Goal: Transaction & Acquisition: Purchase product/service

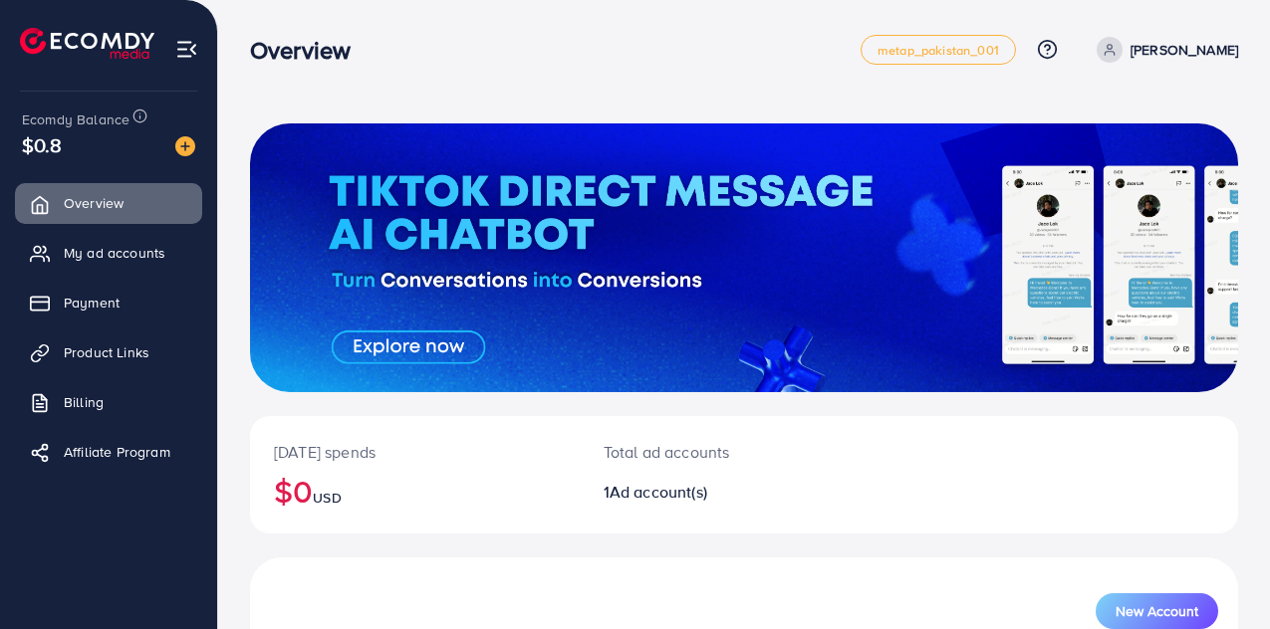
scroll to position [216, 0]
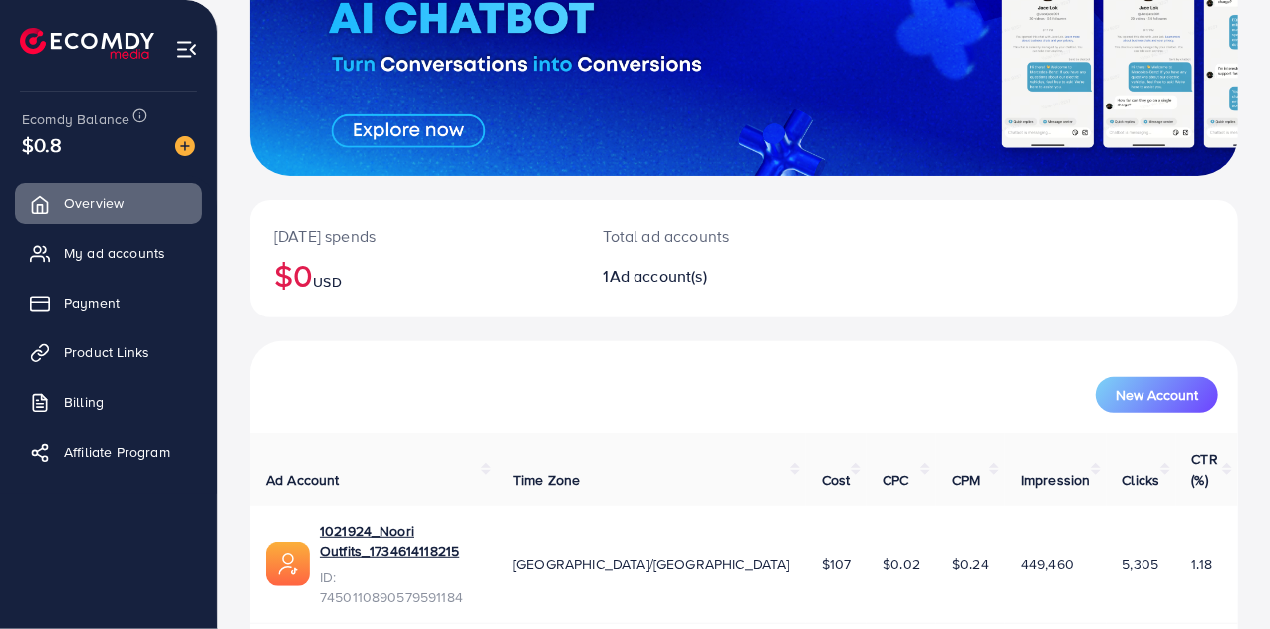
click at [188, 147] on img at bounding box center [185, 146] width 20 height 20
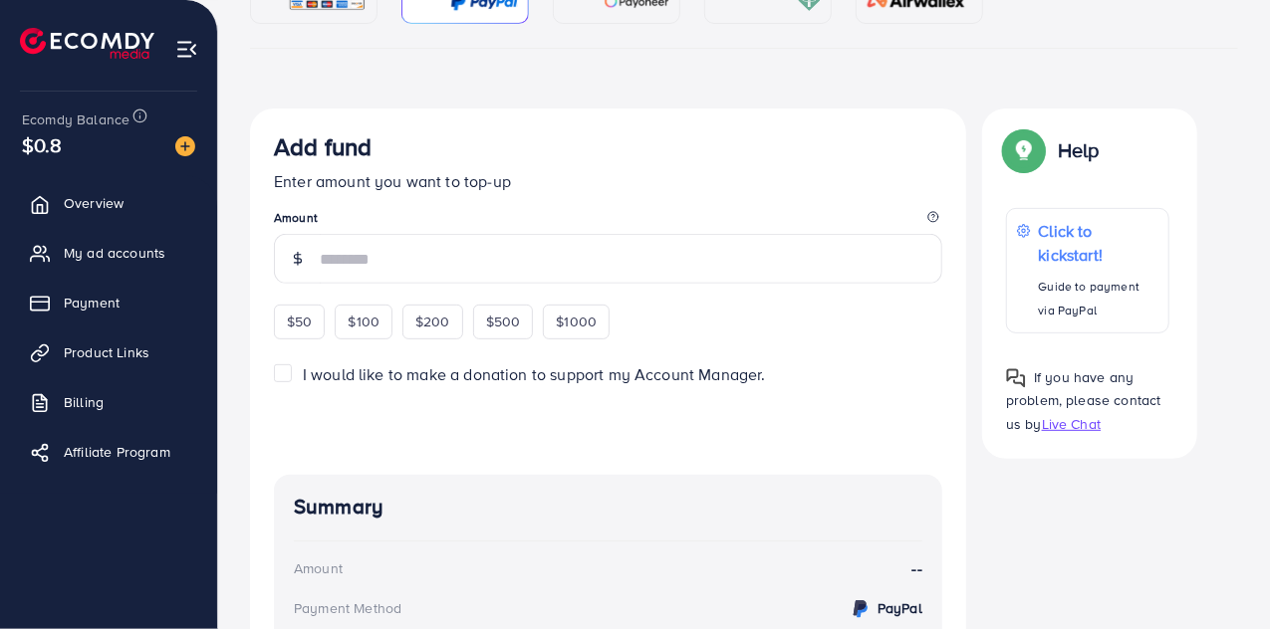
scroll to position [125, 0]
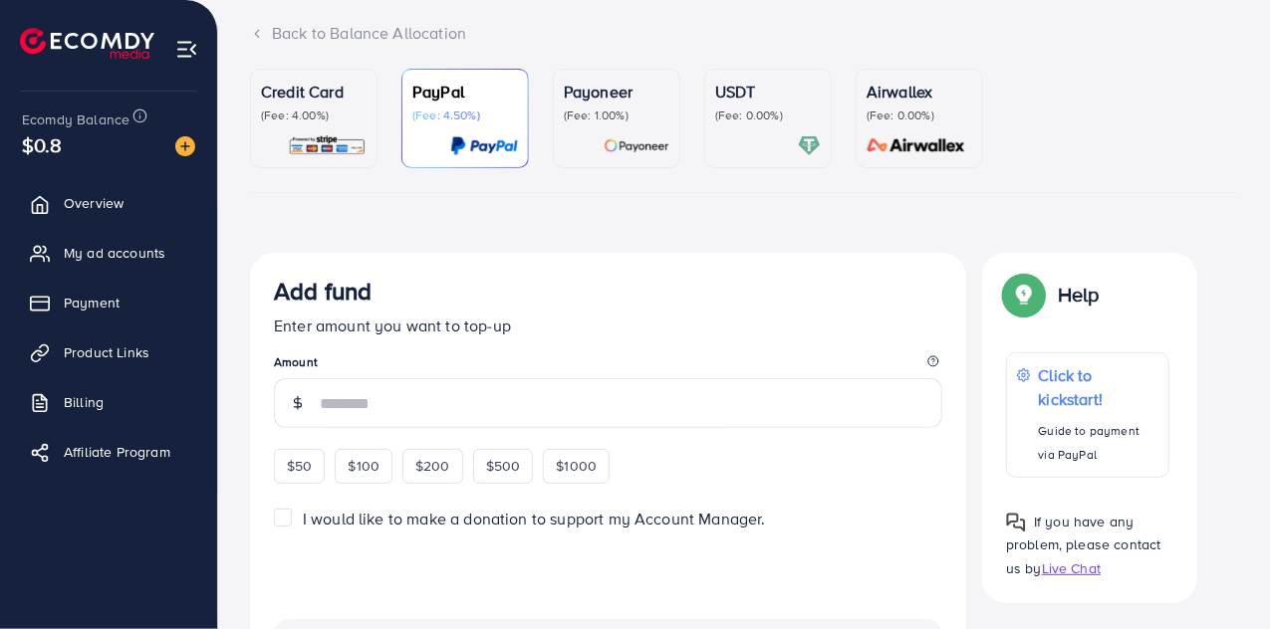
click at [739, 138] on div at bounding box center [768, 145] width 106 height 23
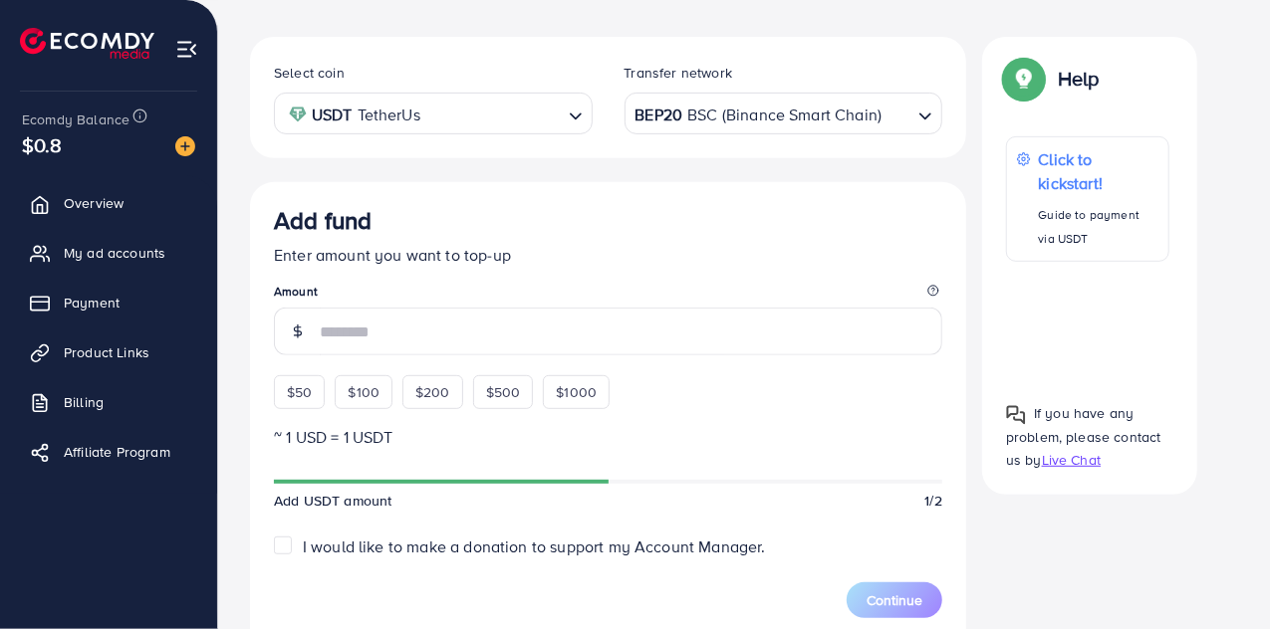
scroll to position [343, 0]
click at [297, 381] on span "$50" at bounding box center [299, 391] width 25 height 20
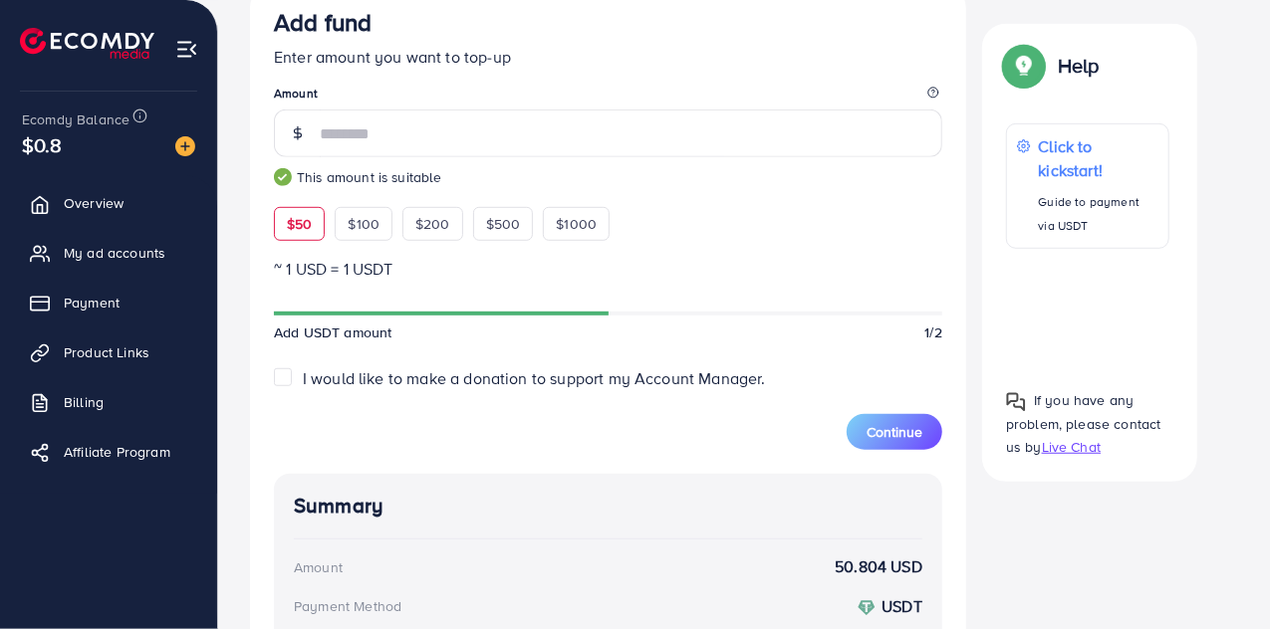
scroll to position [535, 0]
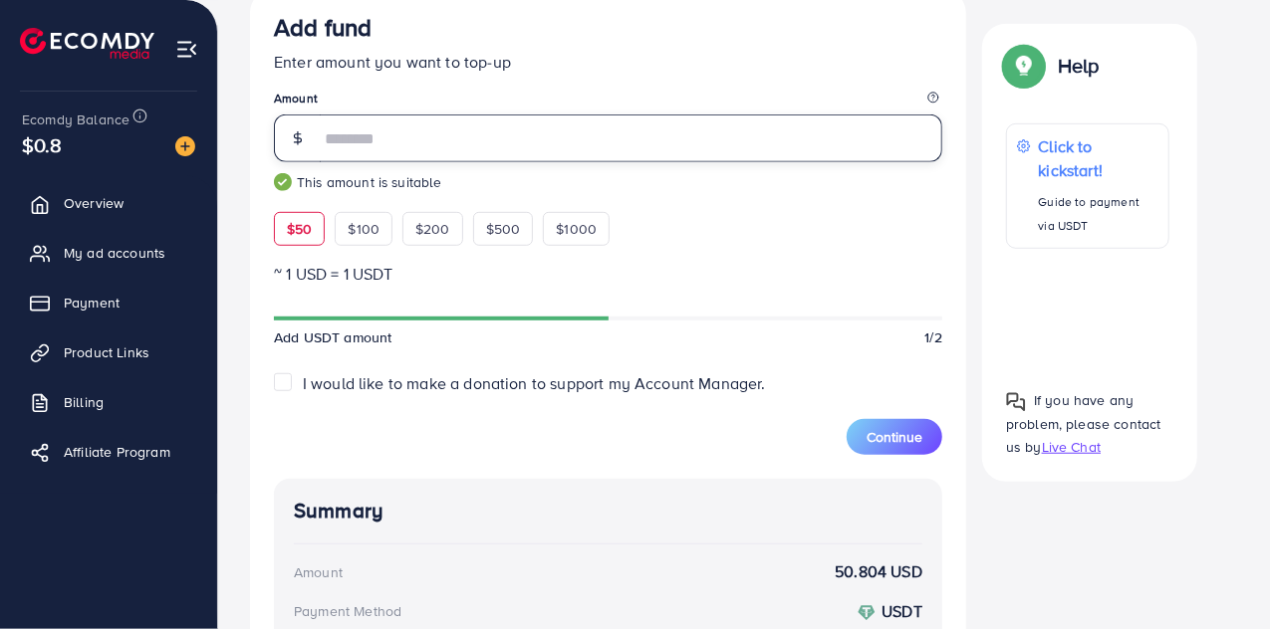
click at [536, 139] on input "**" at bounding box center [631, 139] width 622 height 48
type input "*"
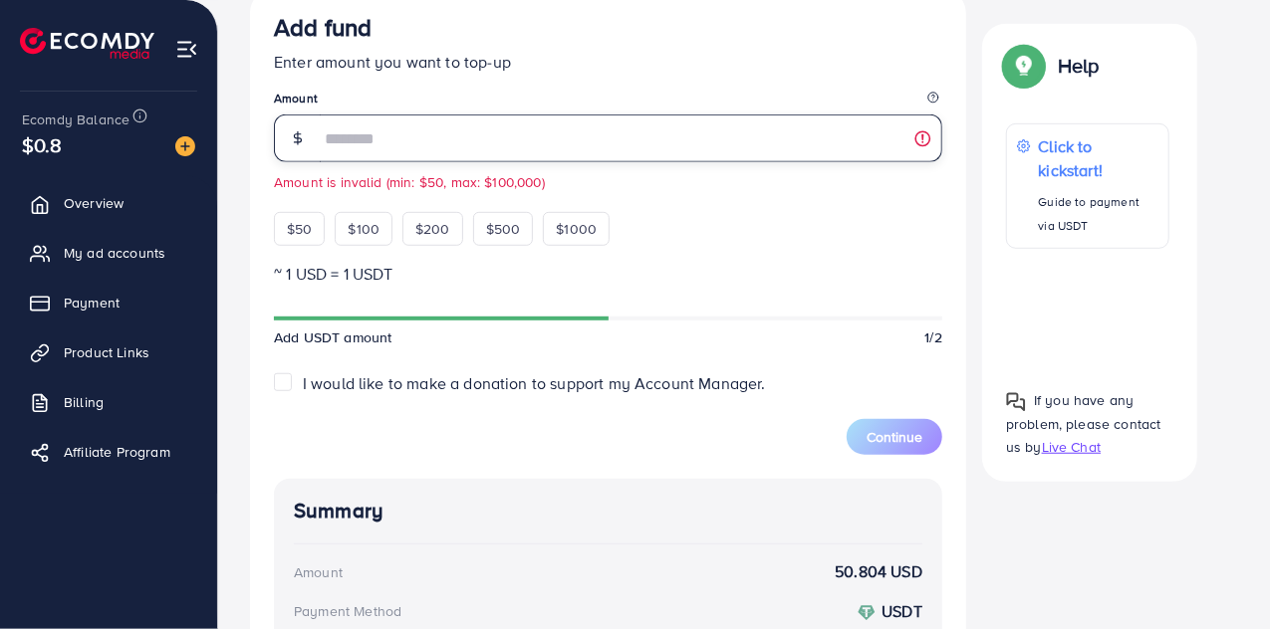
type input "**"
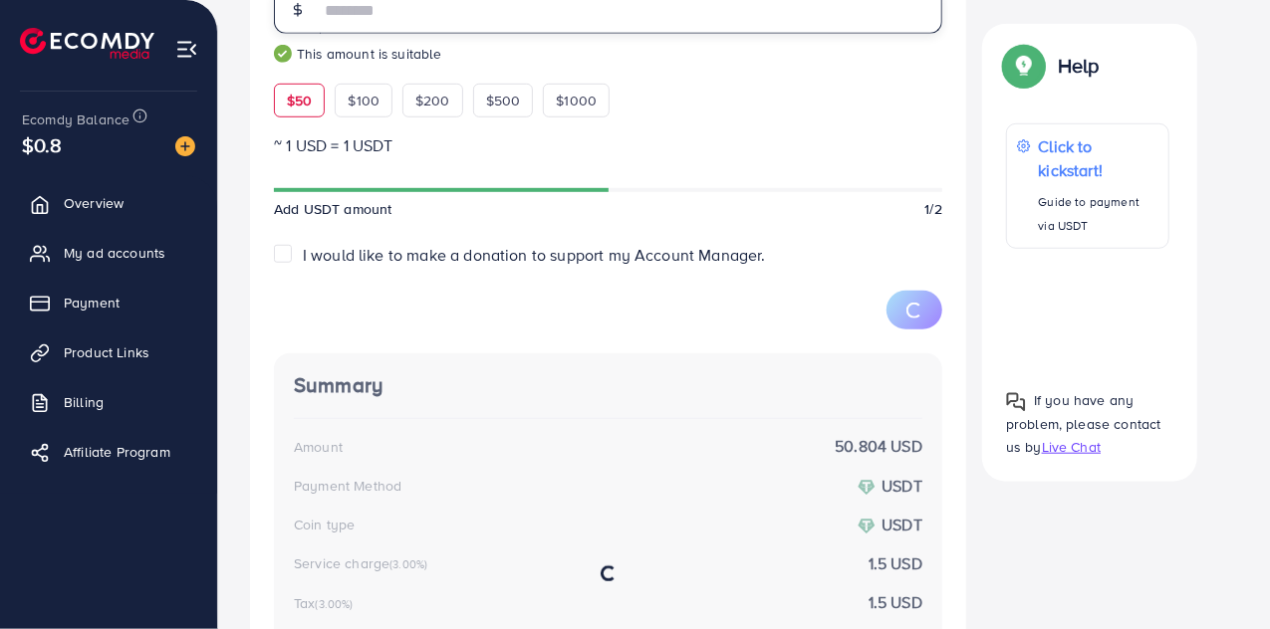
scroll to position [664, 0]
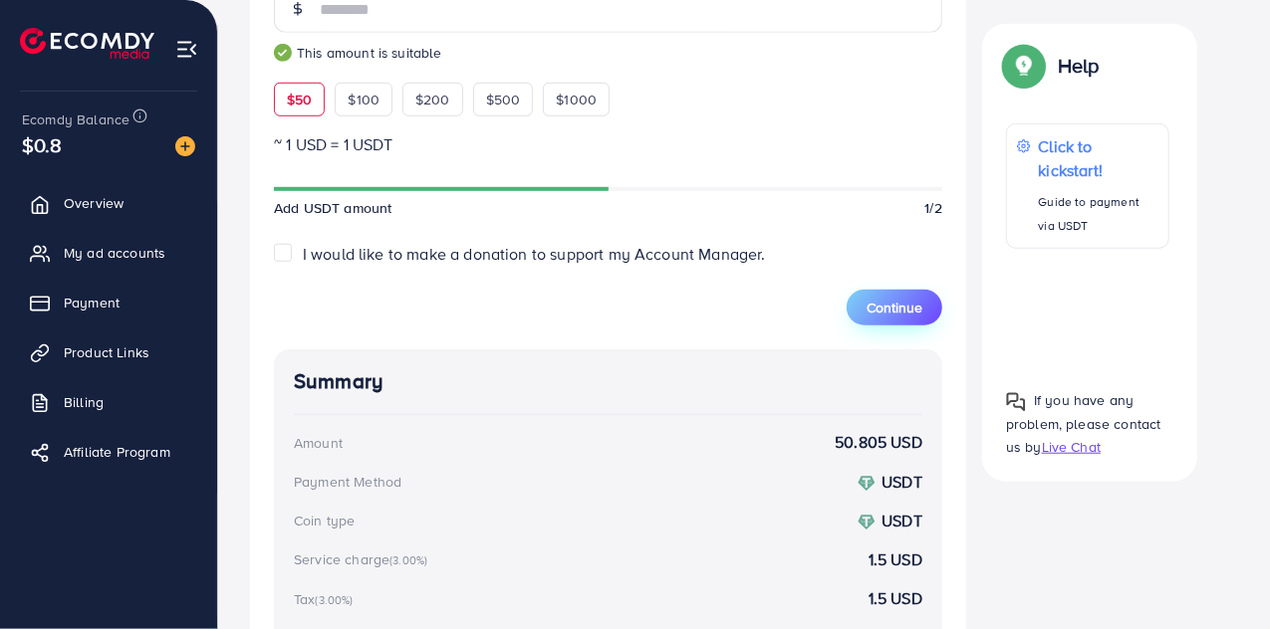
click at [884, 305] on span "Continue" at bounding box center [895, 308] width 56 height 20
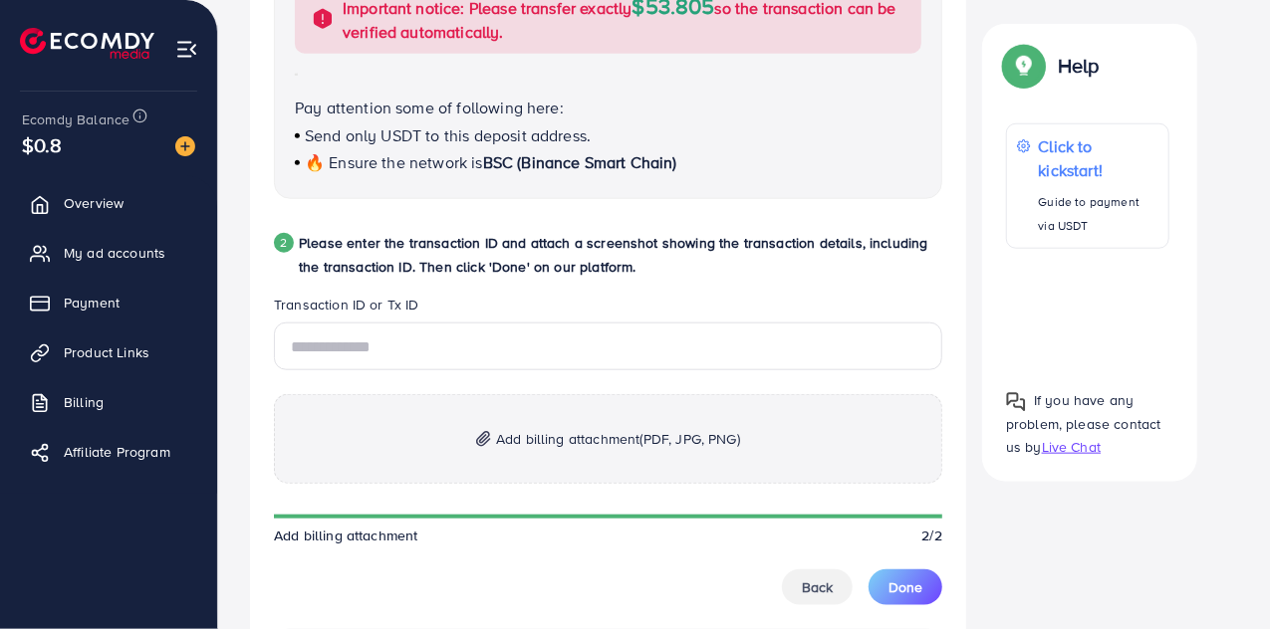
scroll to position [867, 0]
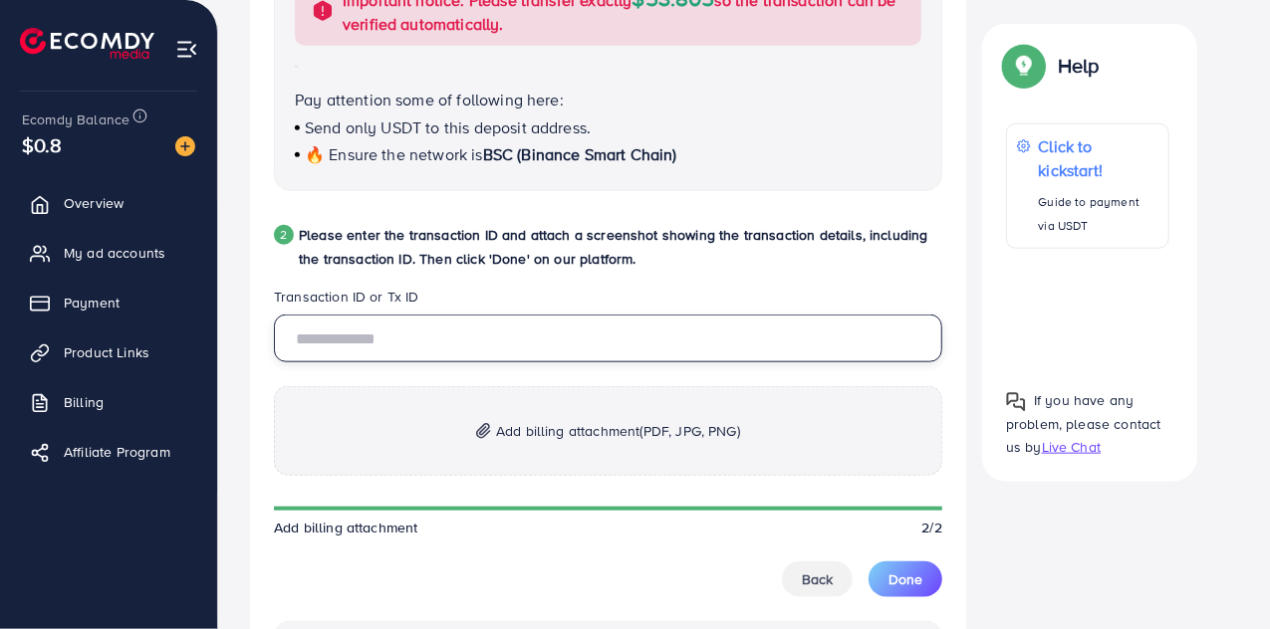
click at [614, 336] on input "text" at bounding box center [608, 339] width 668 height 48
paste input "**********"
type input "**********"
click at [576, 439] on span "Add billing attachment (PDF, JPG, PNG)" at bounding box center [618, 431] width 244 height 24
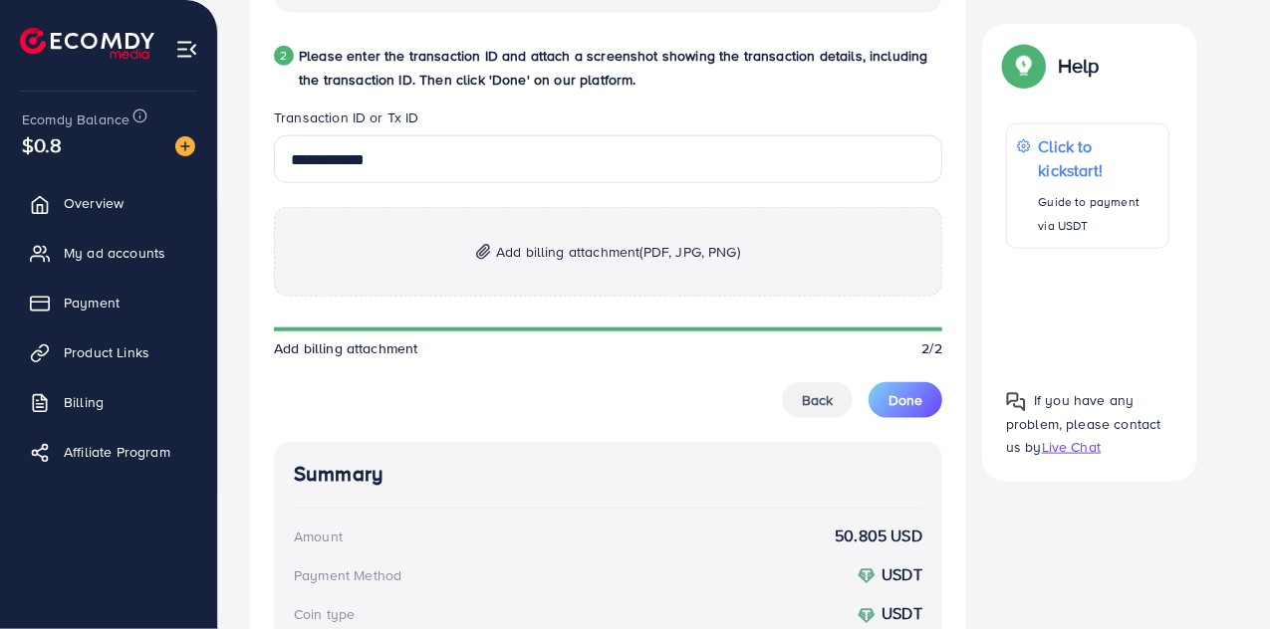
scroll to position [1049, 0]
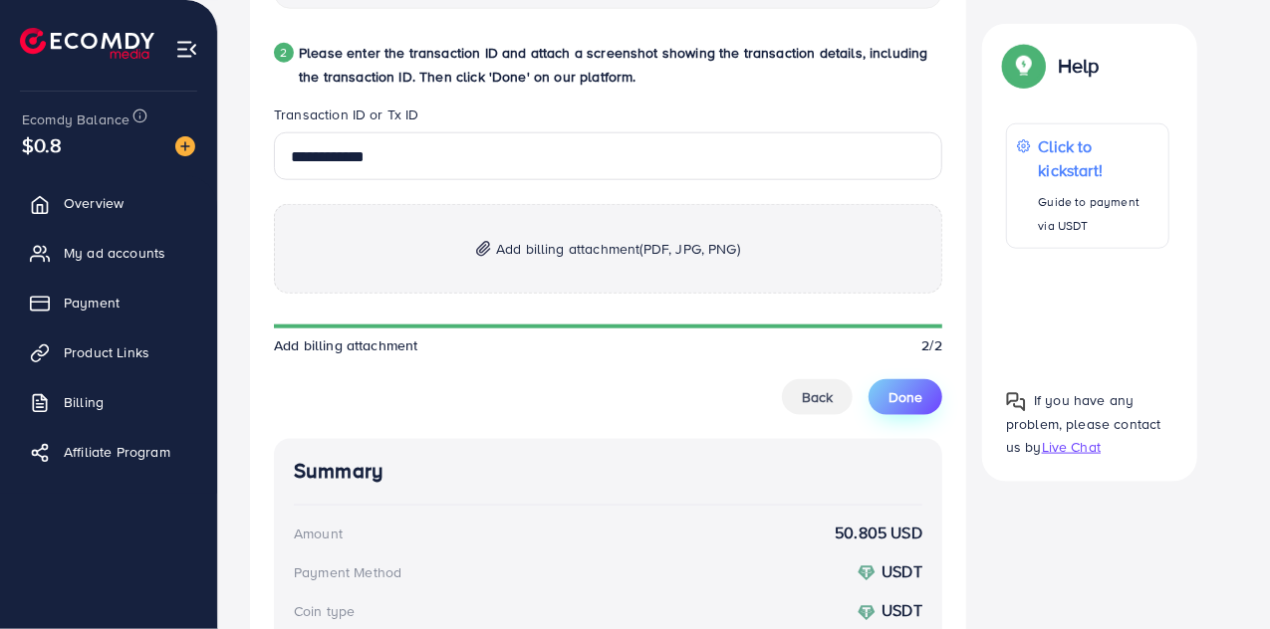
click at [882, 403] on button "Done" at bounding box center [906, 397] width 74 height 36
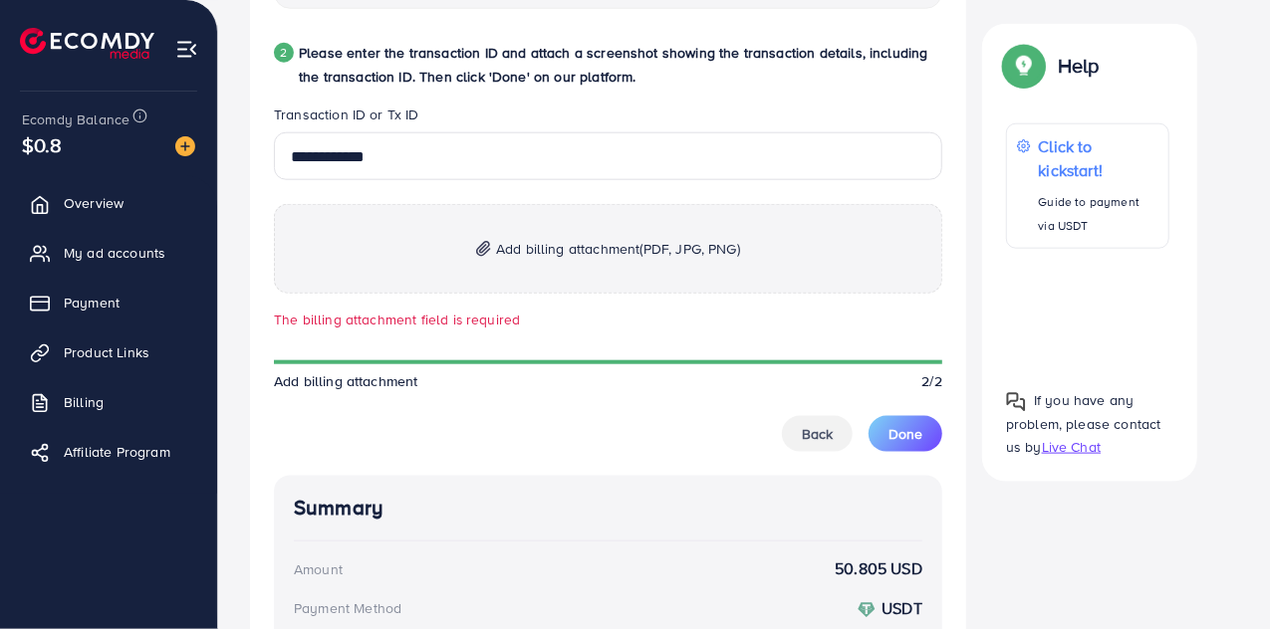
scroll to position [1103, 0]
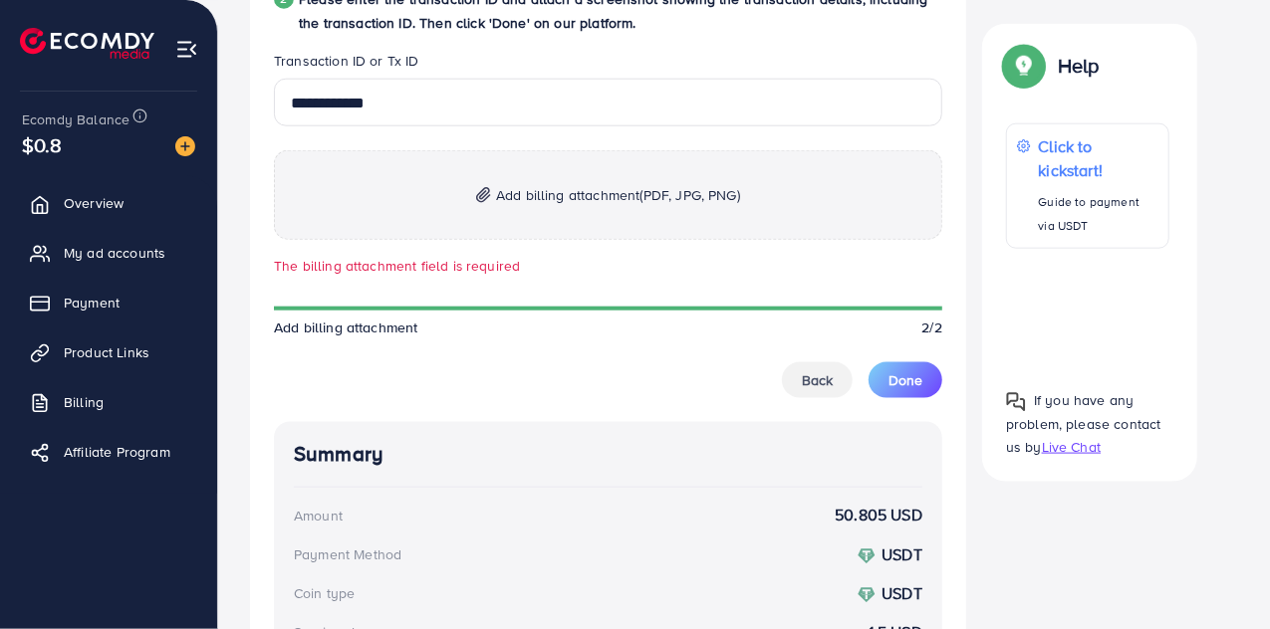
click at [598, 185] on span "Add billing attachment (PDF, JPG, PNG)" at bounding box center [618, 195] width 244 height 24
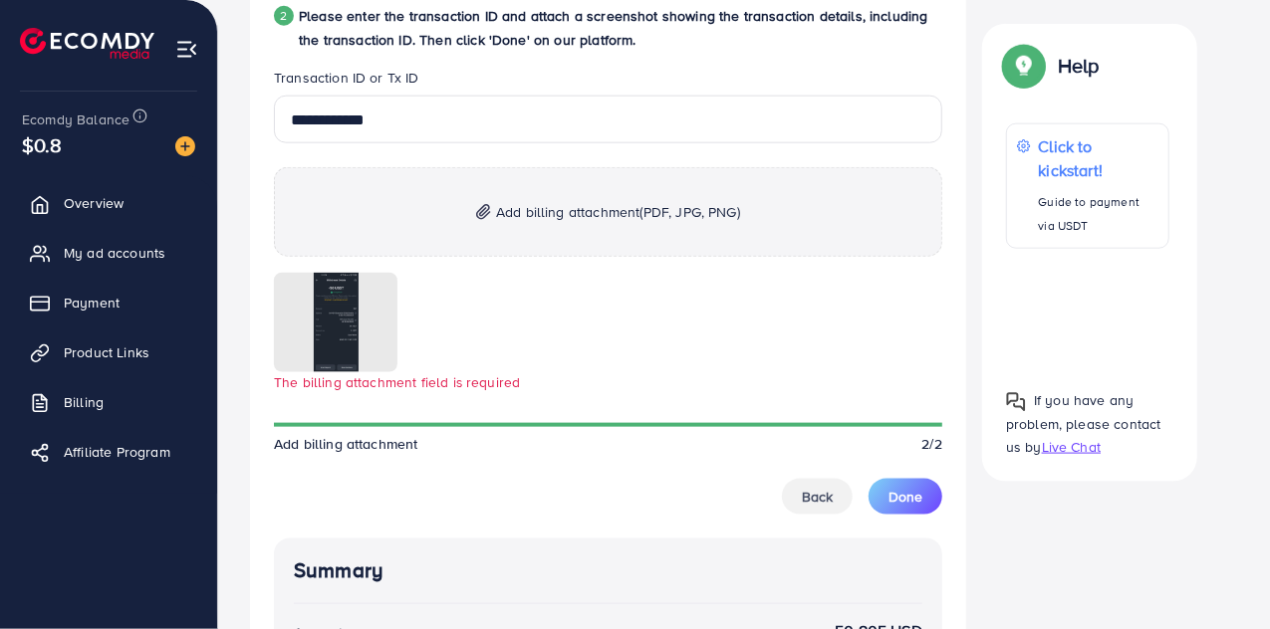
scroll to position [1087, 0]
click at [912, 478] on button "Done" at bounding box center [906, 496] width 74 height 36
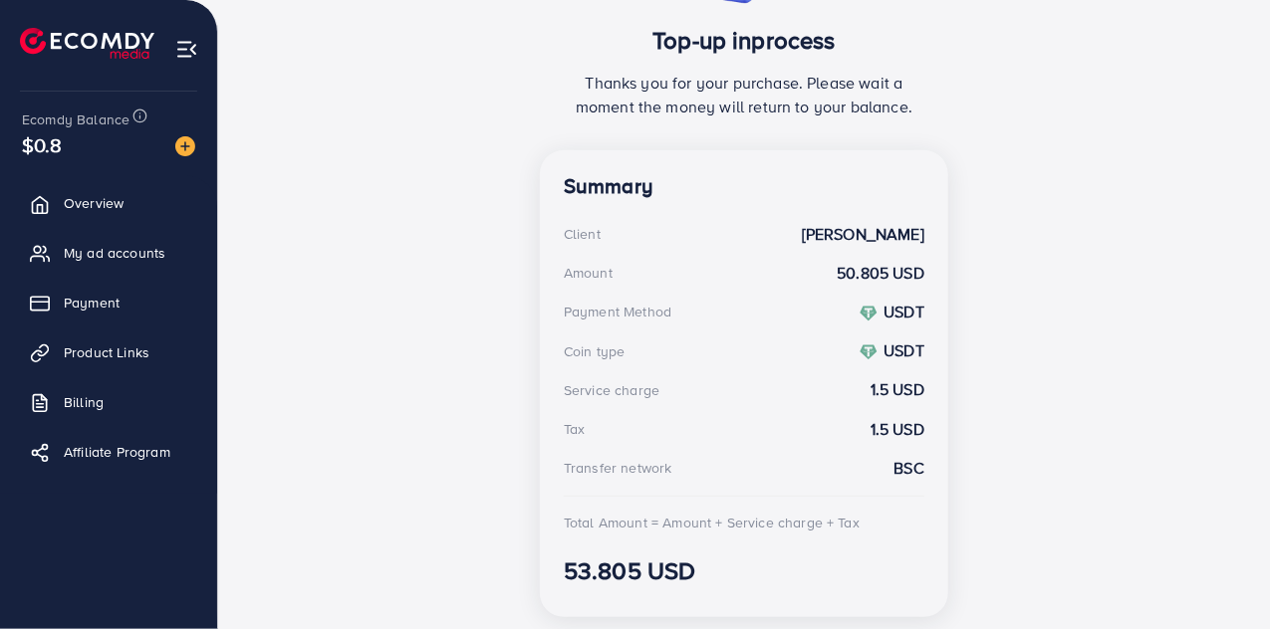
scroll to position [493, 0]
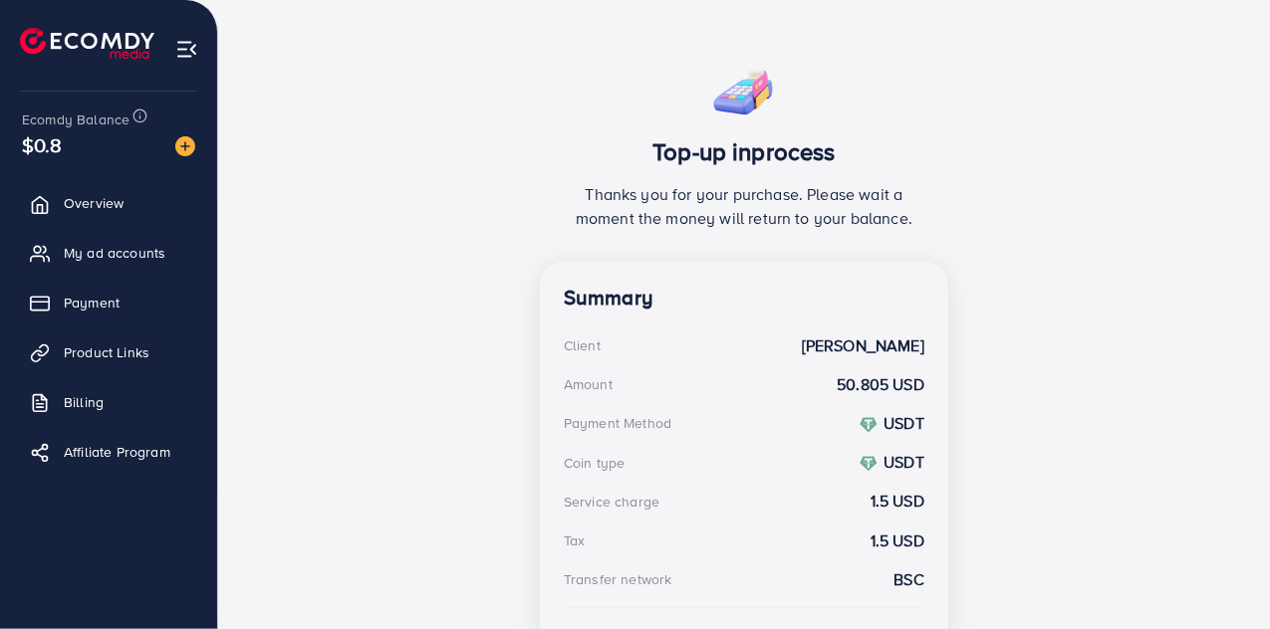
scroll to position [457, 0]
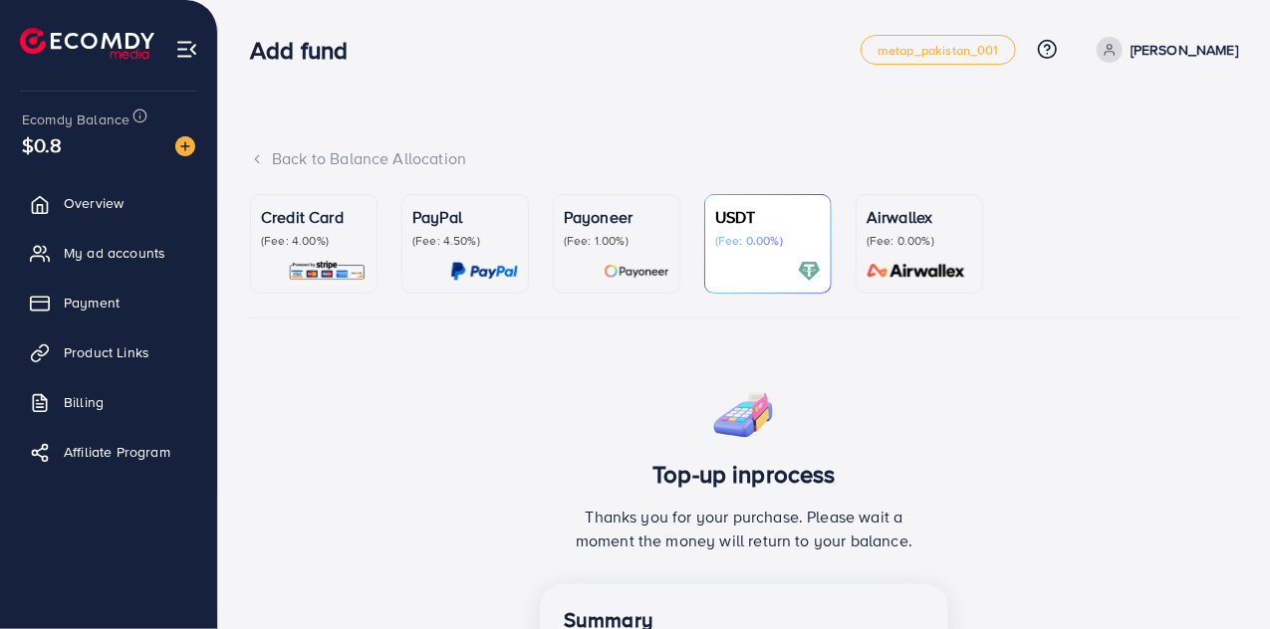
scroll to position [84, 0]
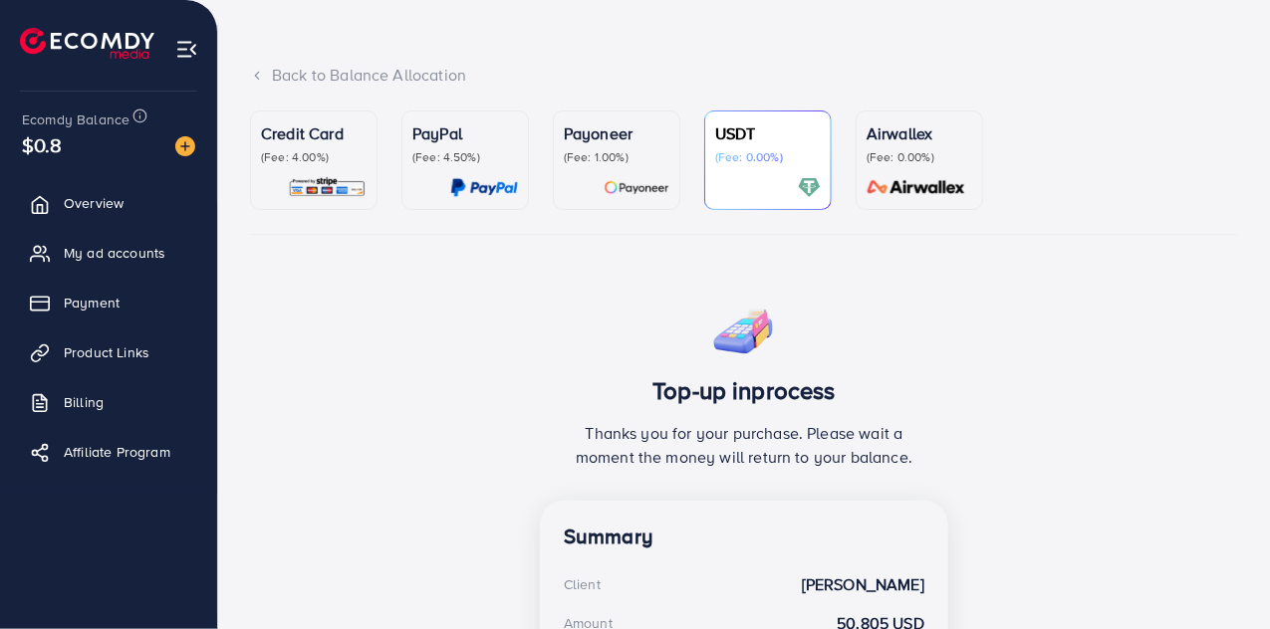
click at [271, 81] on div "Back to Balance Allocation" at bounding box center [744, 75] width 988 height 23
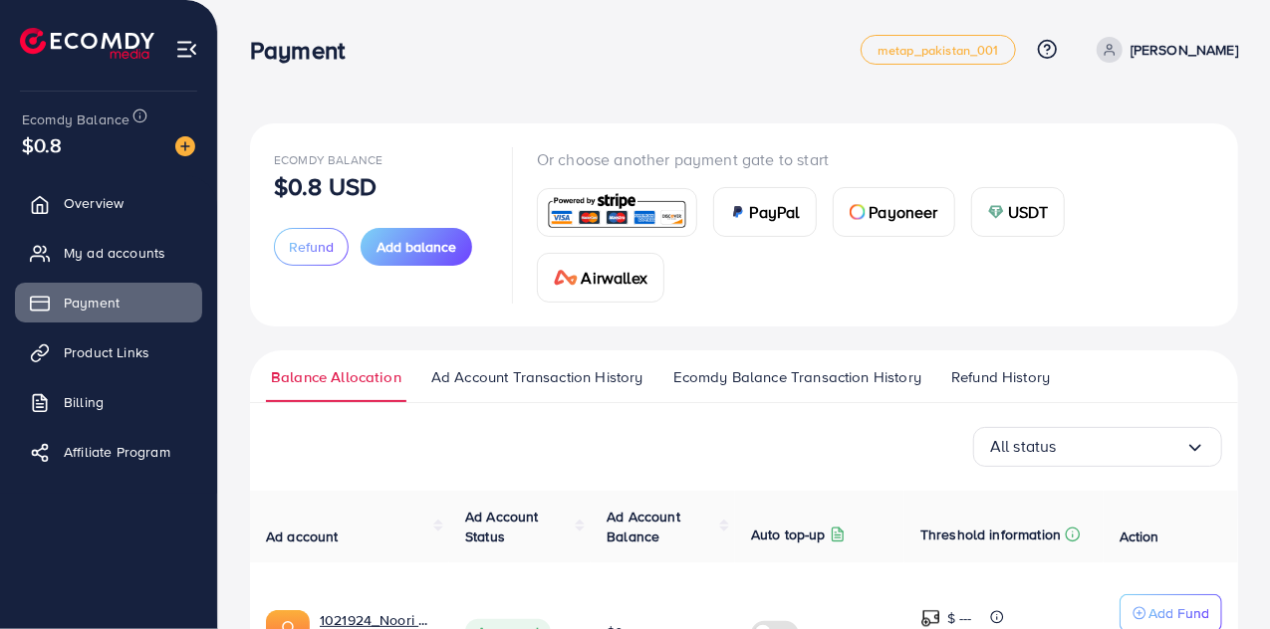
click at [993, 206] on img at bounding box center [996, 212] width 16 height 16
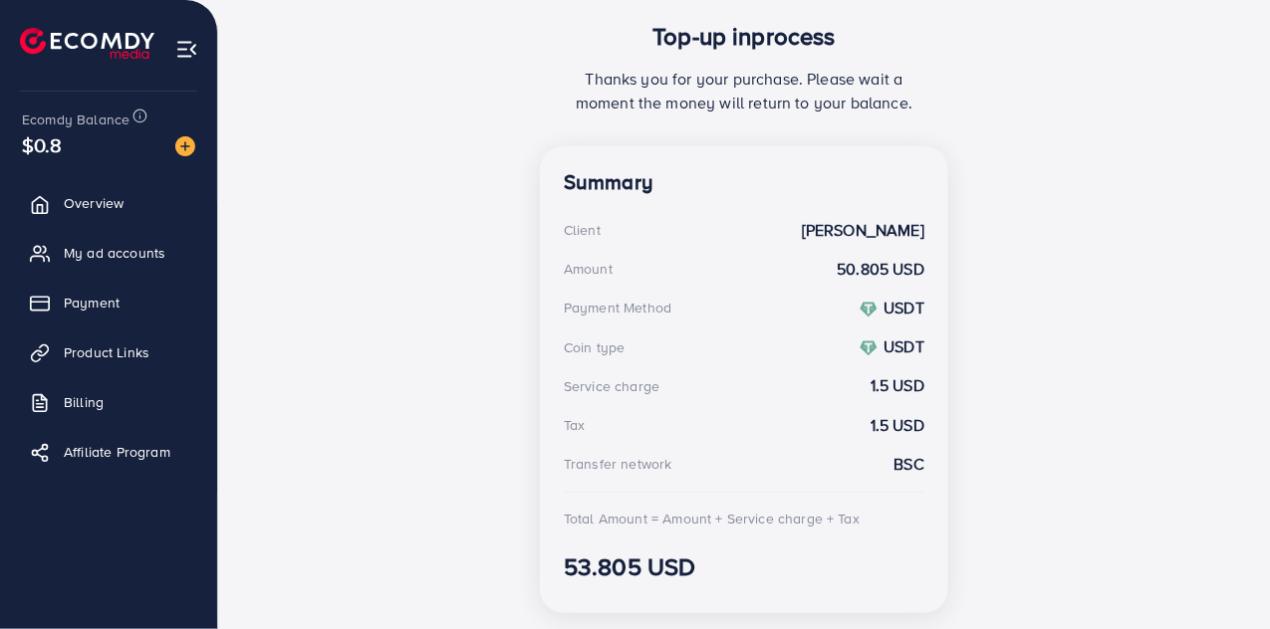
scroll to position [509, 0]
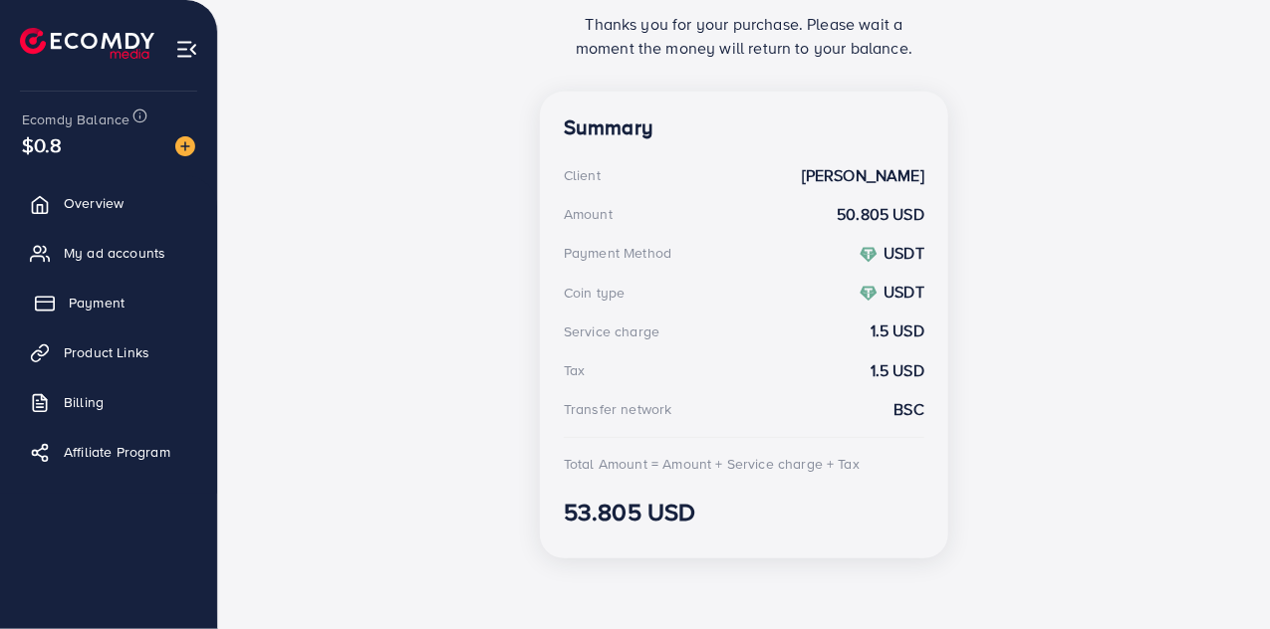
click at [154, 289] on link "Payment" at bounding box center [108, 303] width 187 height 40
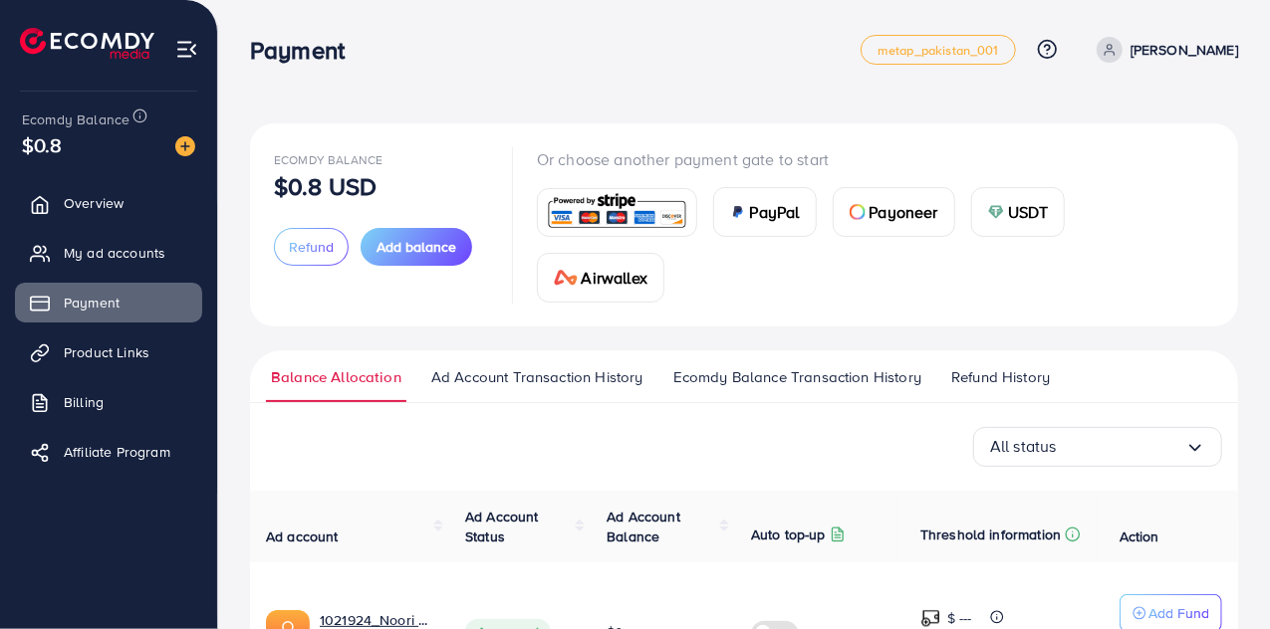
click at [709, 373] on span "Ecomdy Balance Transaction History" at bounding box center [797, 378] width 248 height 22
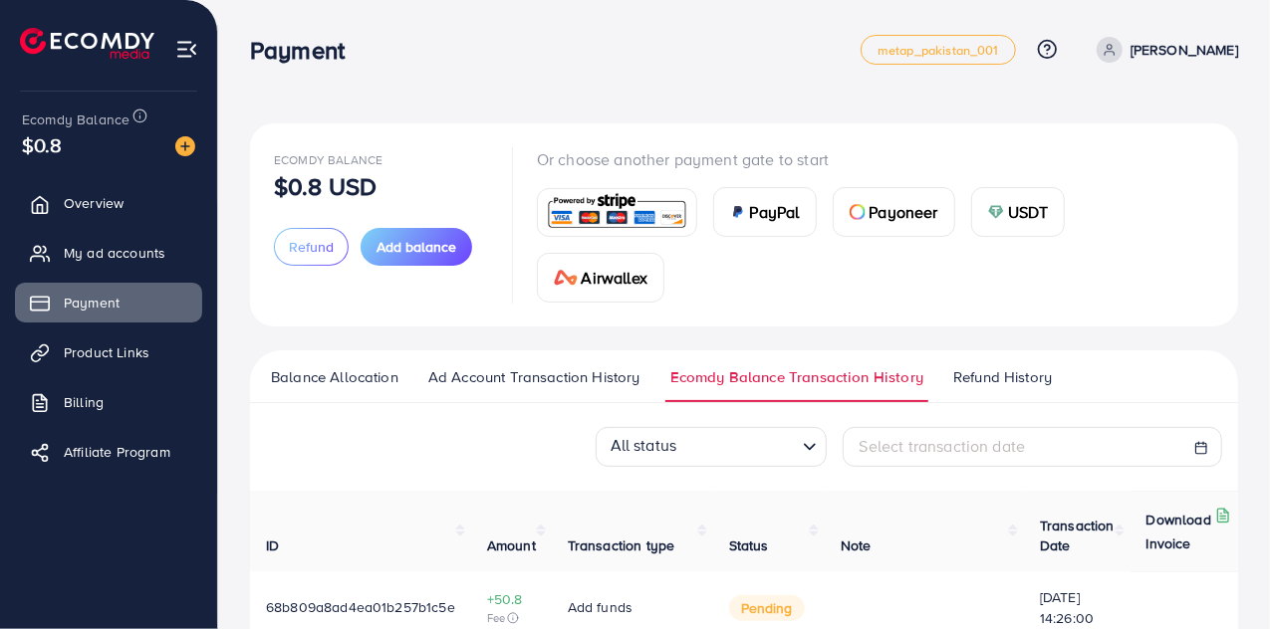
click at [556, 377] on span "Ad Account Transaction History" at bounding box center [534, 378] width 212 height 22
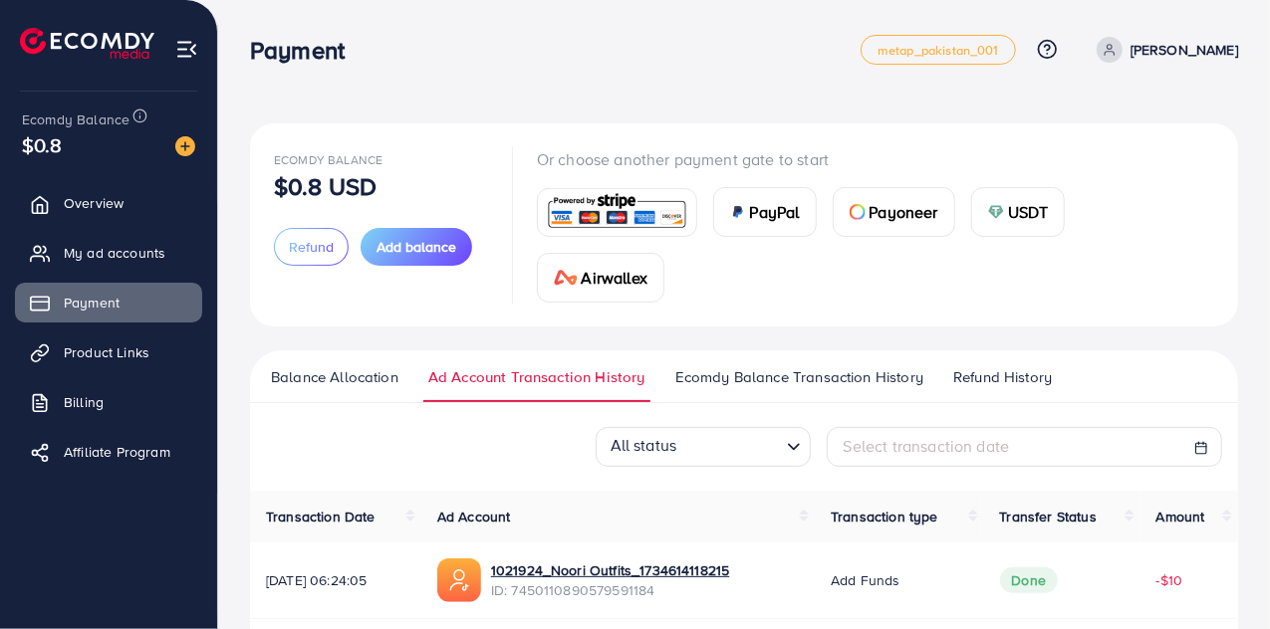
click at [369, 373] on span "Balance Allocation" at bounding box center [334, 378] width 127 height 22
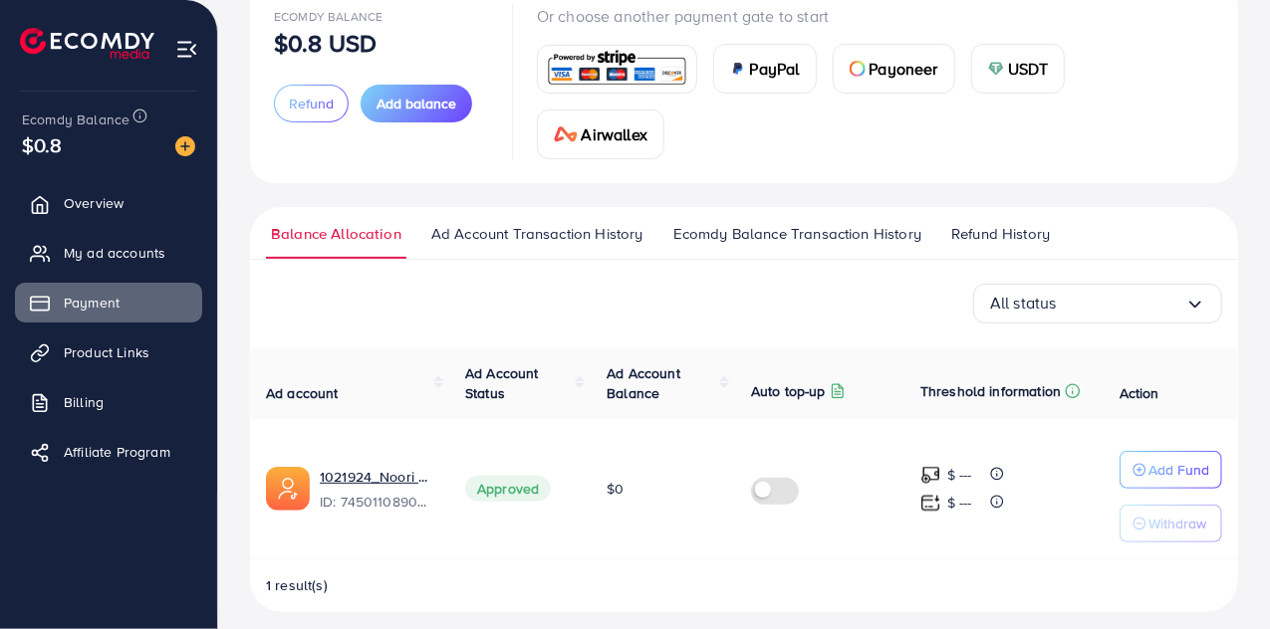
scroll to position [145, 0]
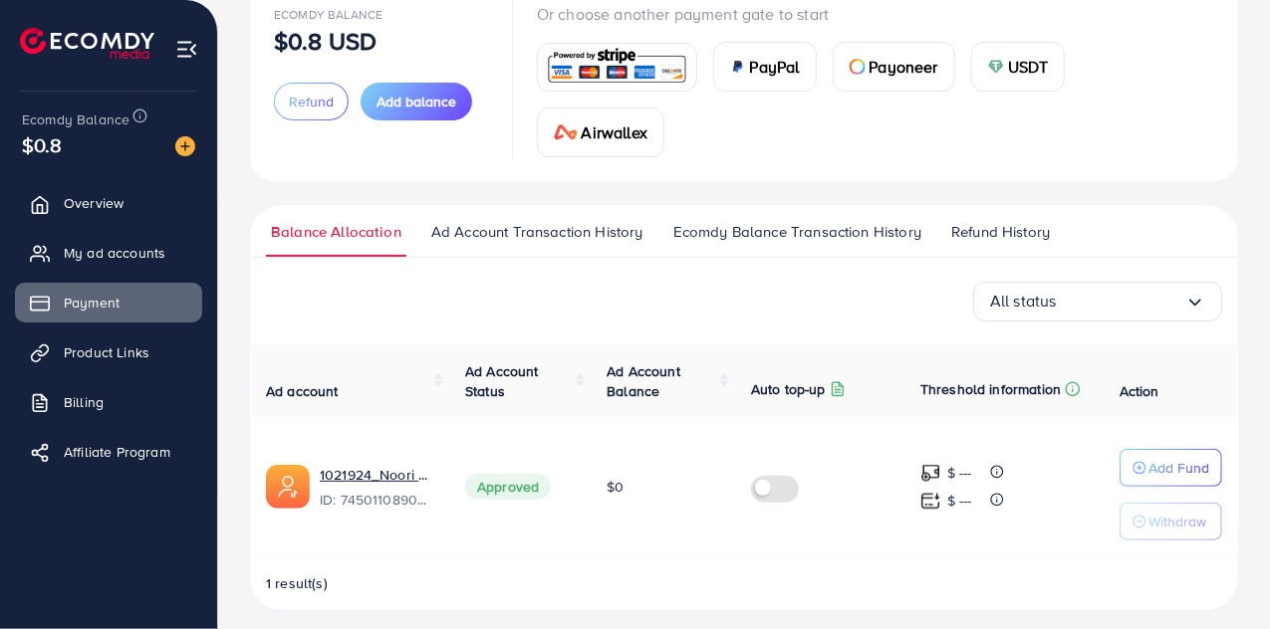
click at [977, 77] on div "USDT" at bounding box center [1018, 67] width 93 height 48
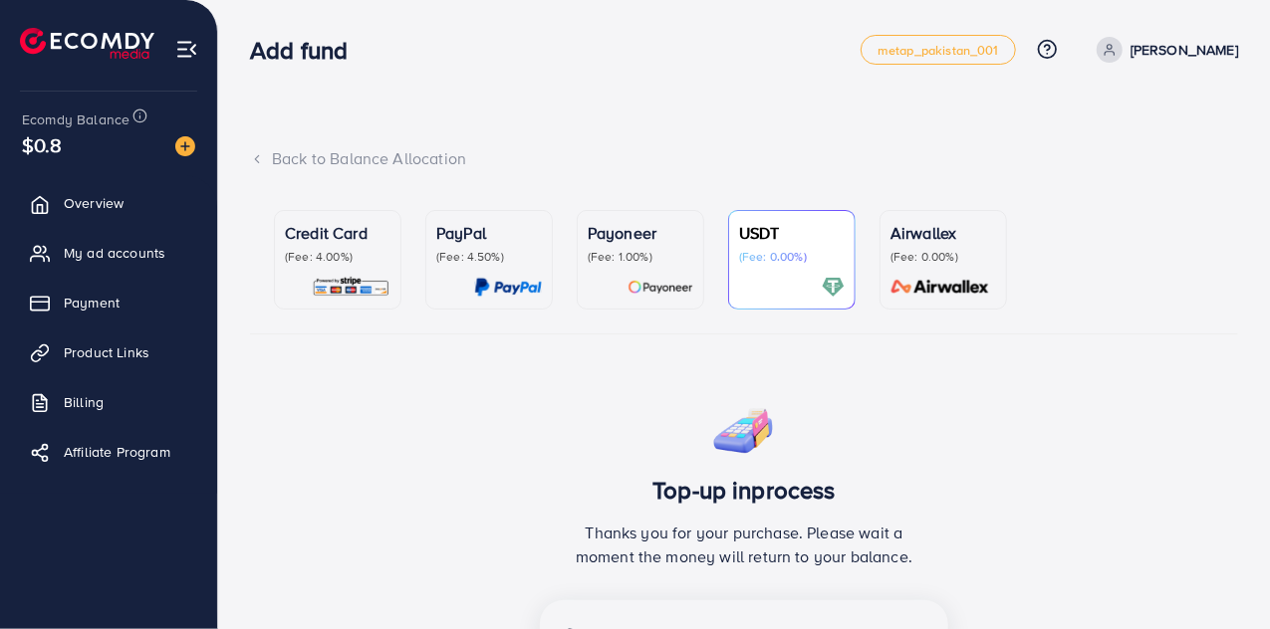
click at [1185, 79] on nav "Add fund metap_pakistan_001 Help Center Contact Support Plans and Pricing Term …" at bounding box center [744, 49] width 988 height 71
click at [1189, 48] on p "[PERSON_NAME]" at bounding box center [1184, 50] width 108 height 24
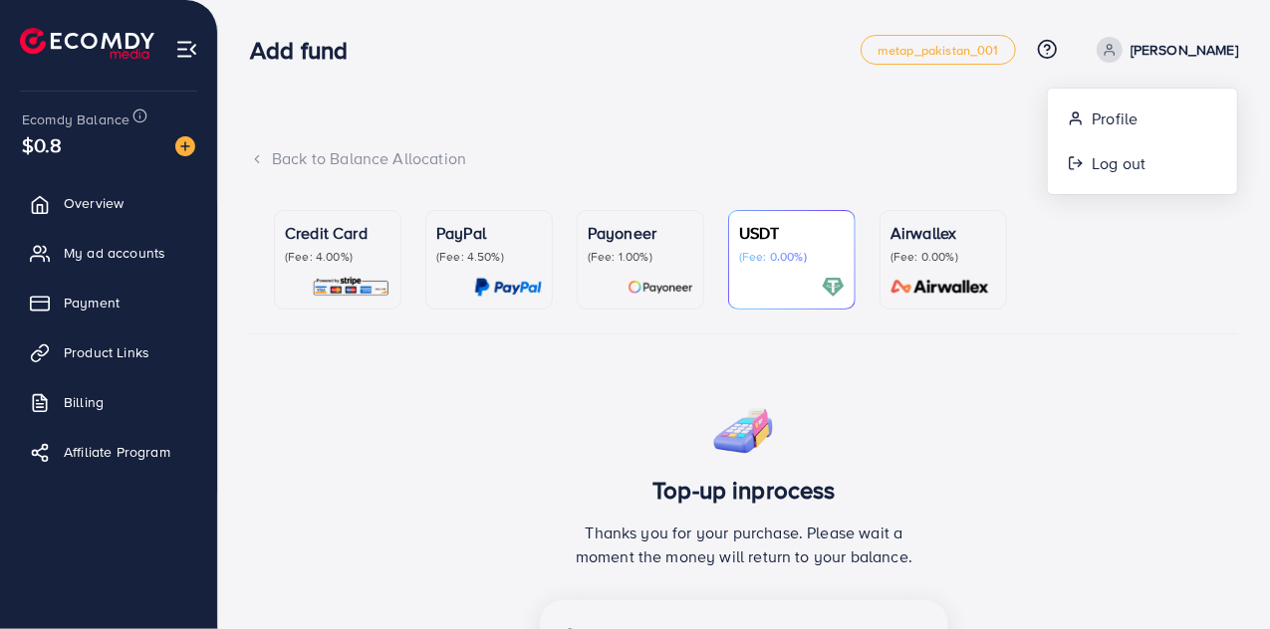
click at [1189, 49] on p "[PERSON_NAME]" at bounding box center [1184, 50] width 108 height 24
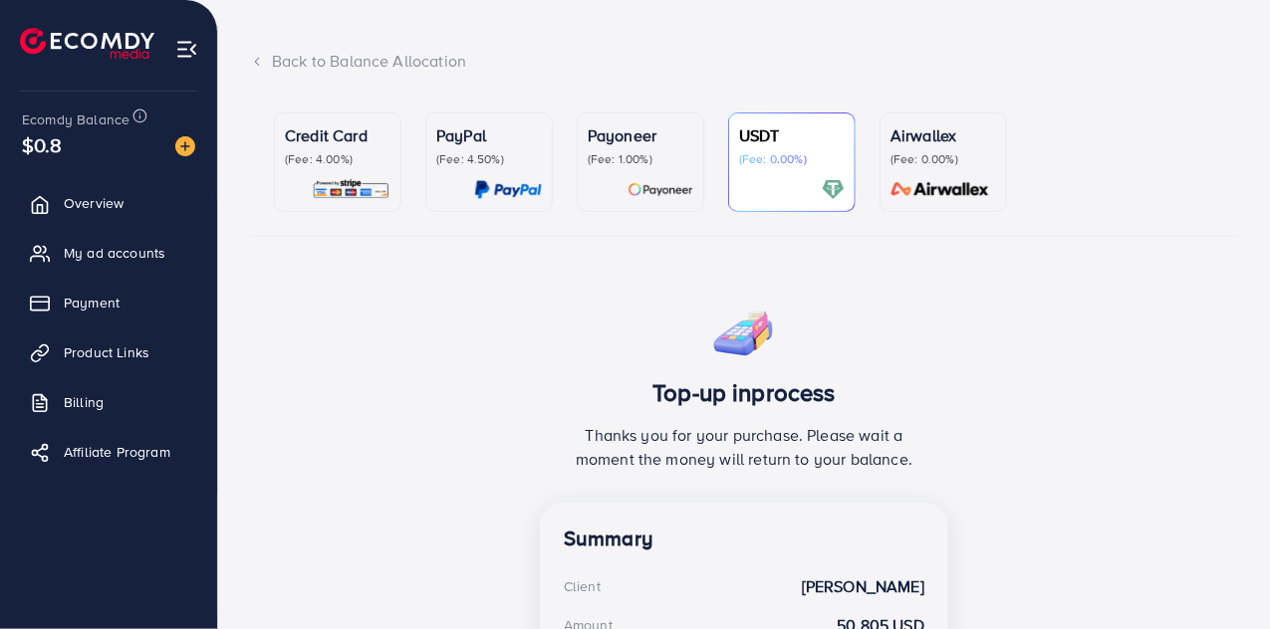
scroll to position [100, 0]
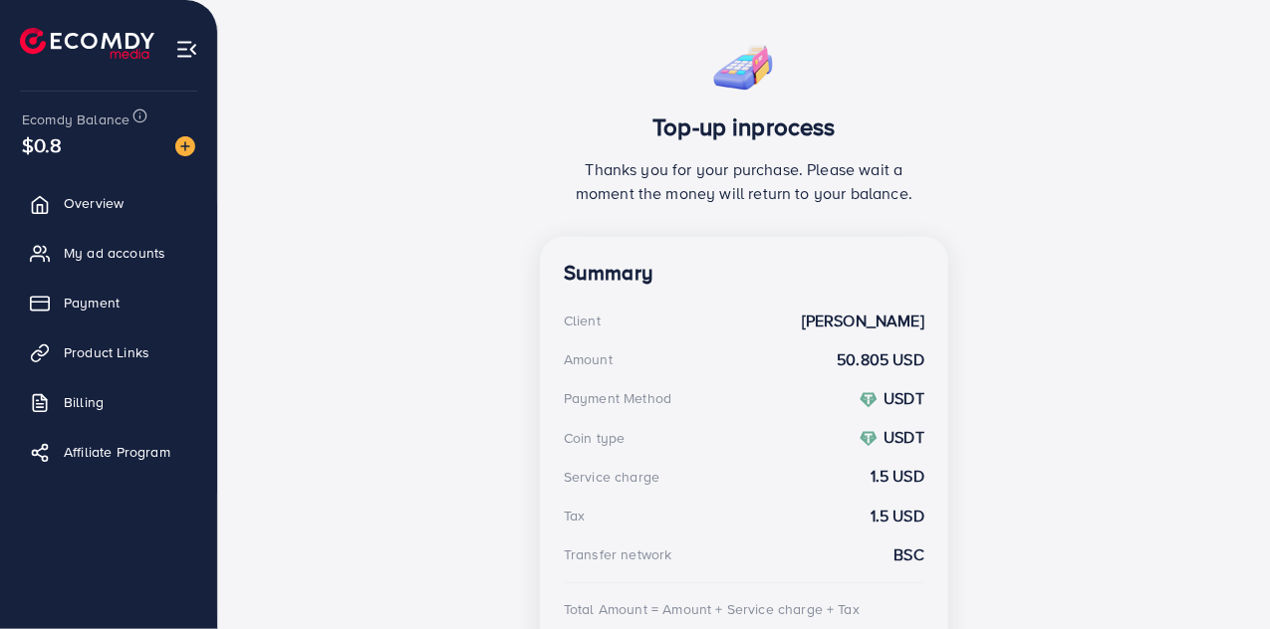
scroll to position [349, 0]
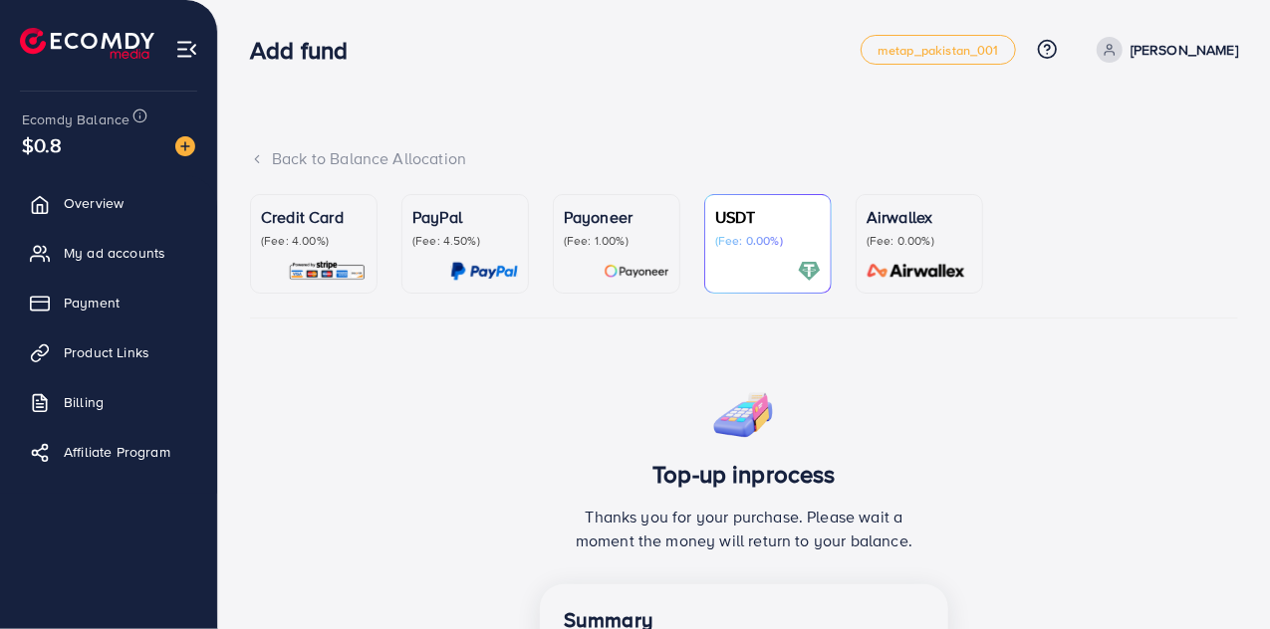
scroll to position [99, 0]
